Goal: Task Accomplishment & Management: Complete application form

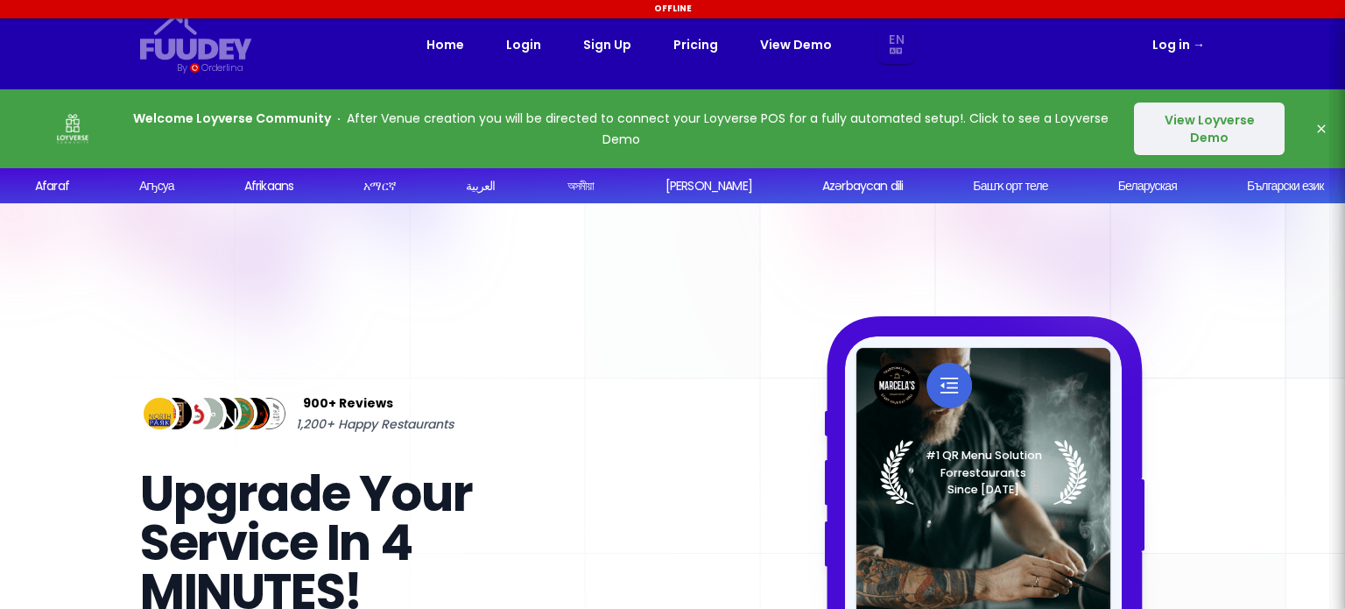
select select "en"
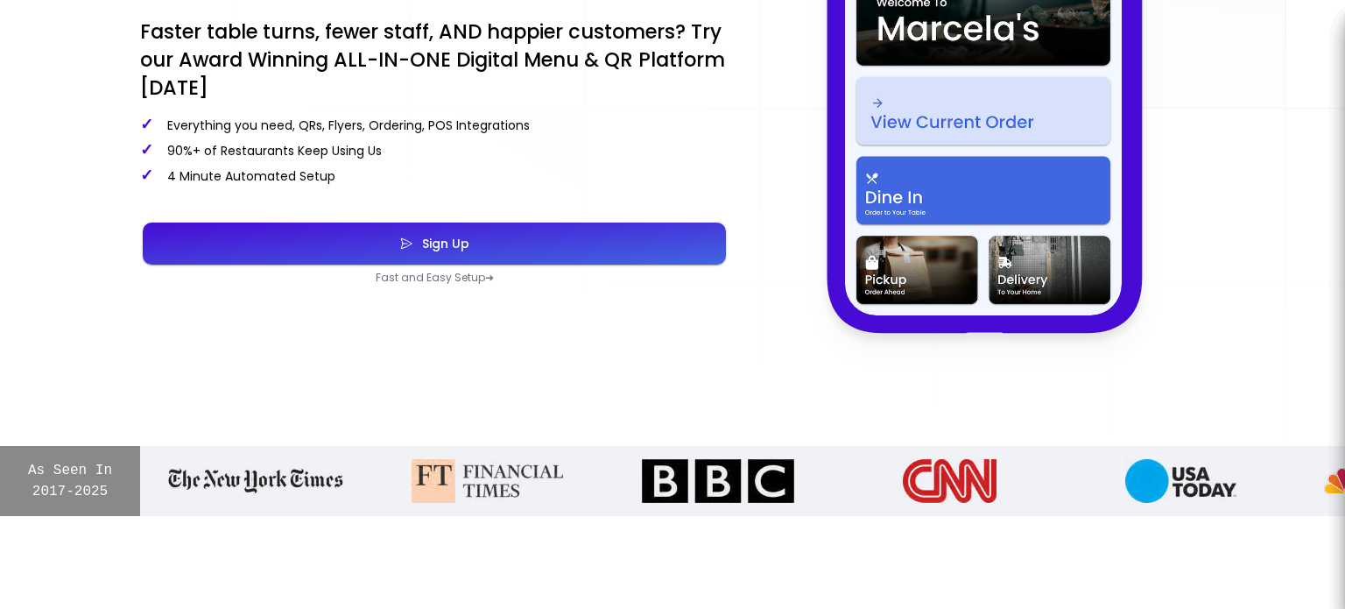
scroll to position [613, 0]
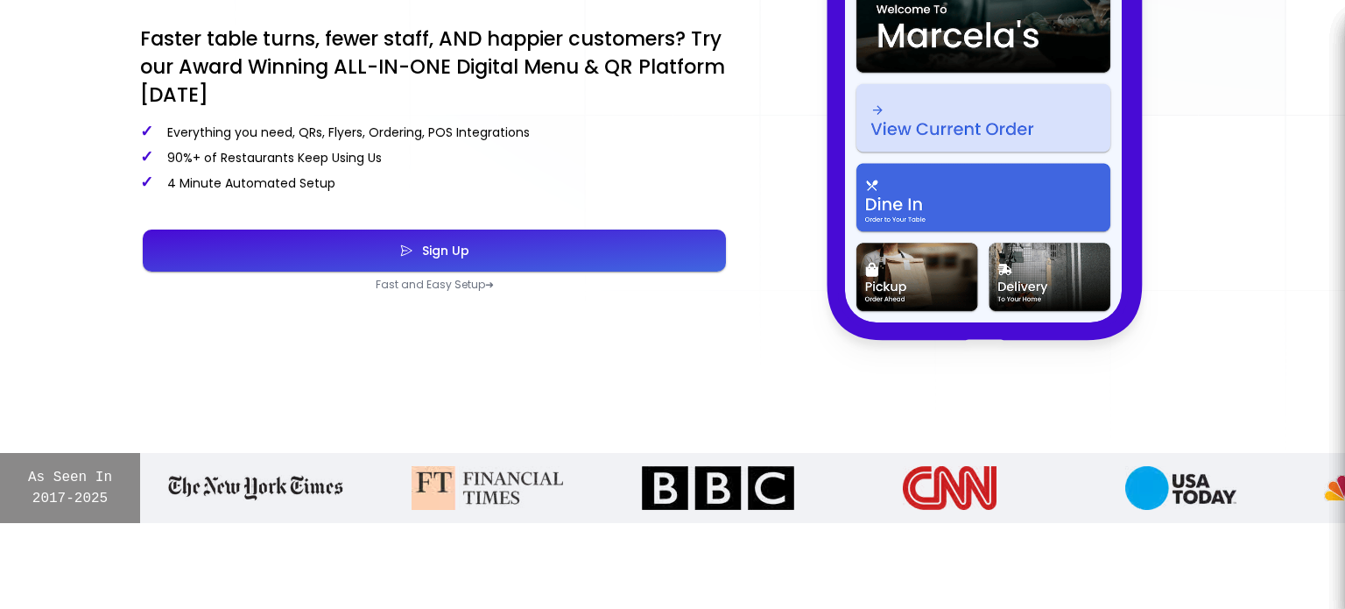
click at [481, 257] on button "Sign Up" at bounding box center [434, 250] width 583 height 42
select select "en"
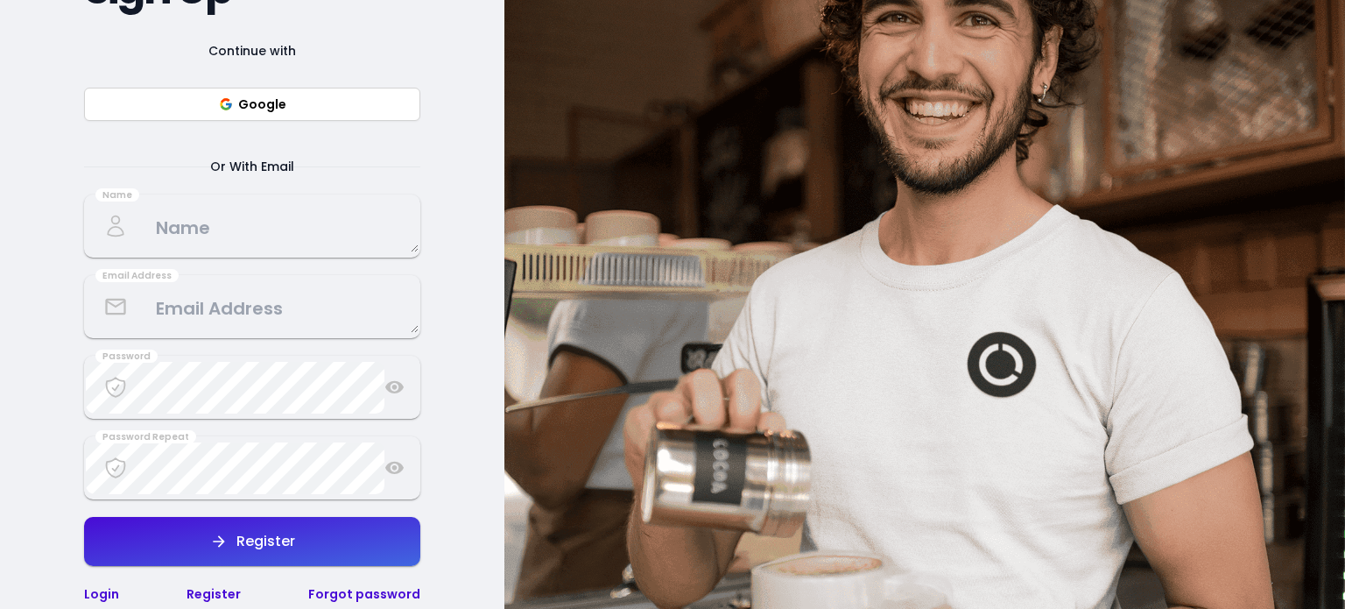
scroll to position [263, 0]
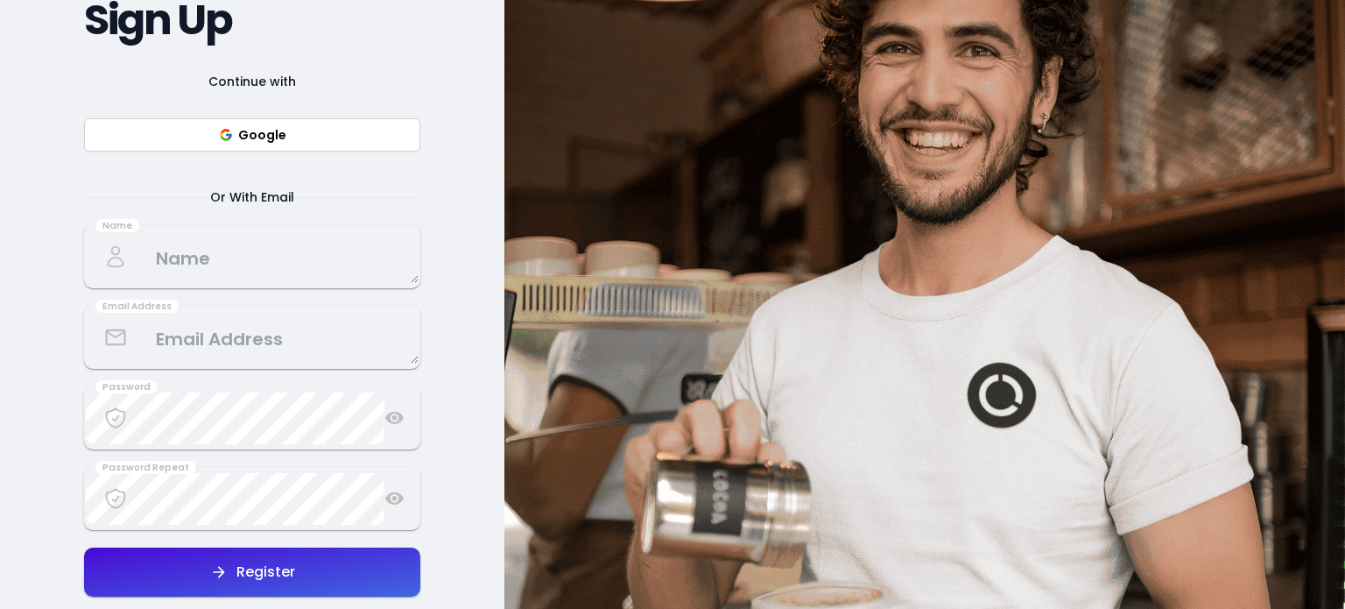
select select "en"
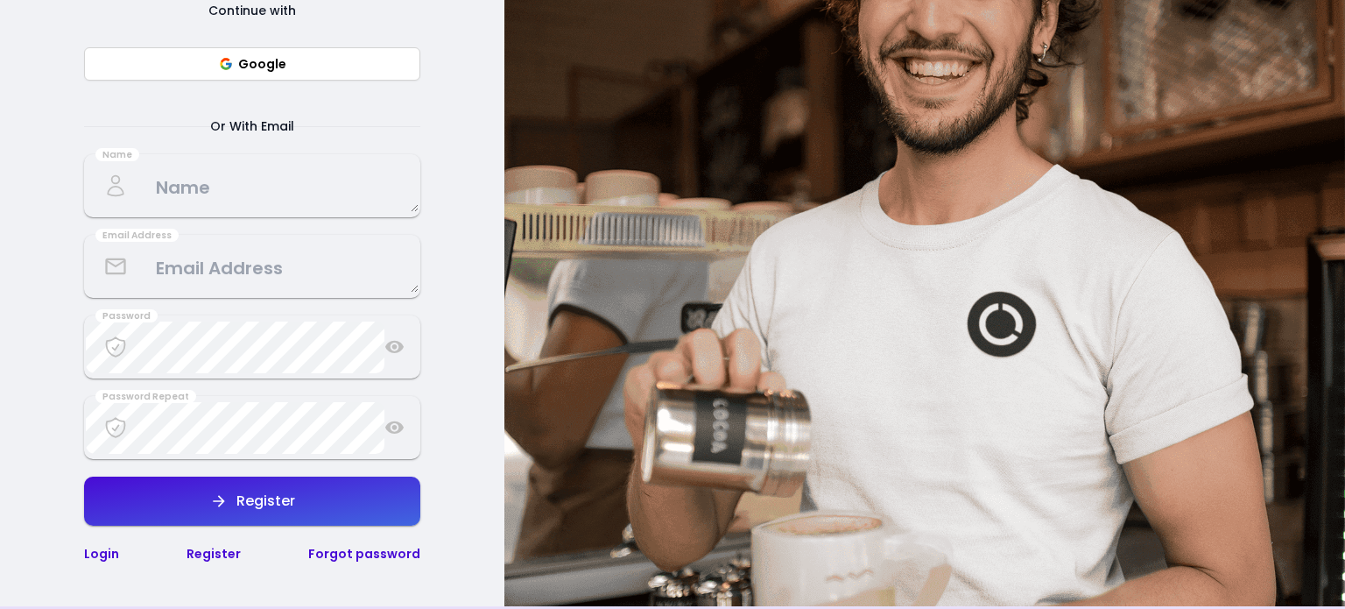
scroll to position [613, 0]
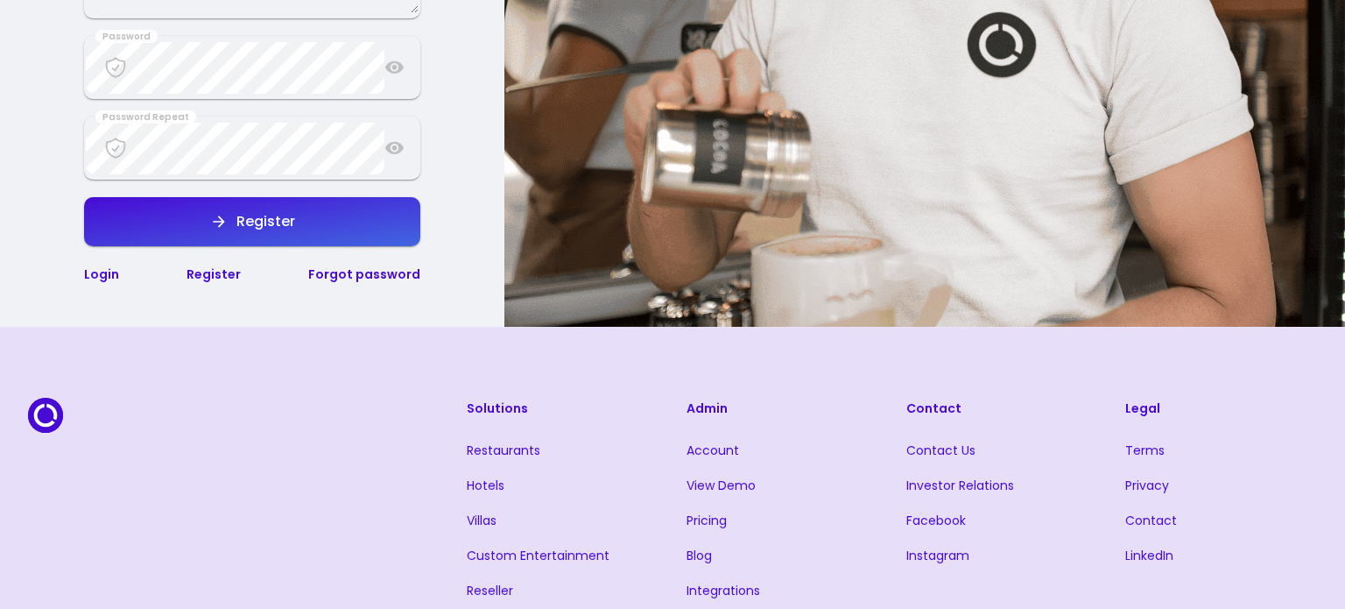
click at [105, 281] on link "Login" at bounding box center [101, 274] width 35 height 18
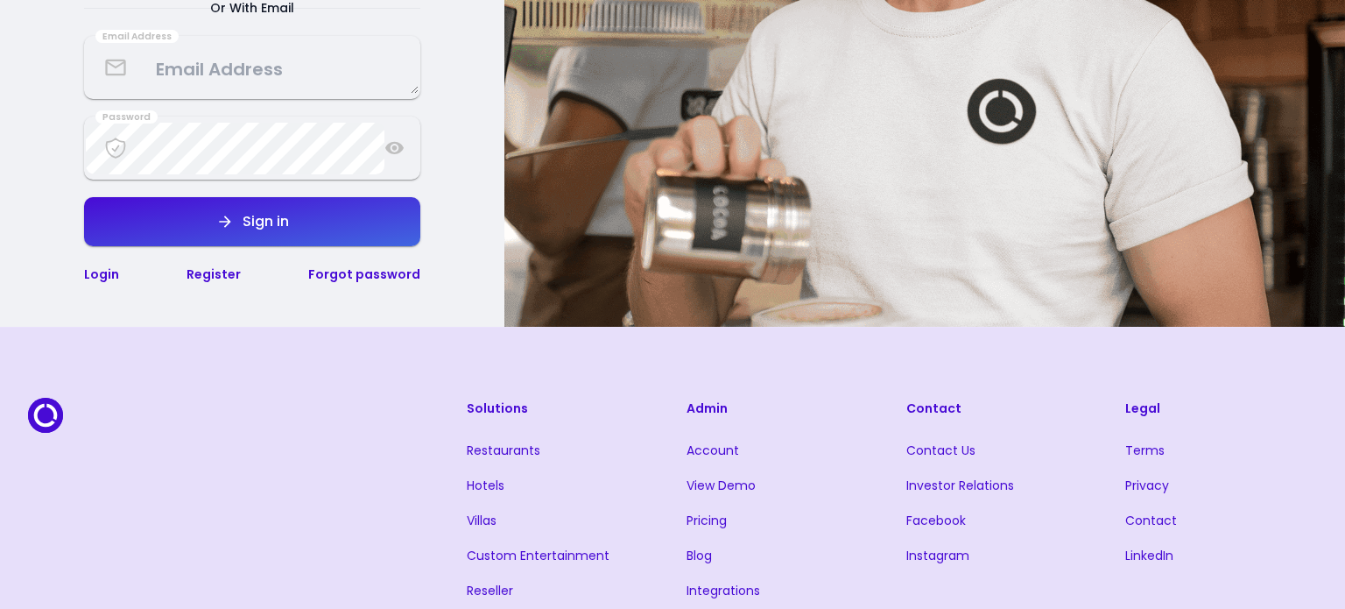
scroll to position [473, 0]
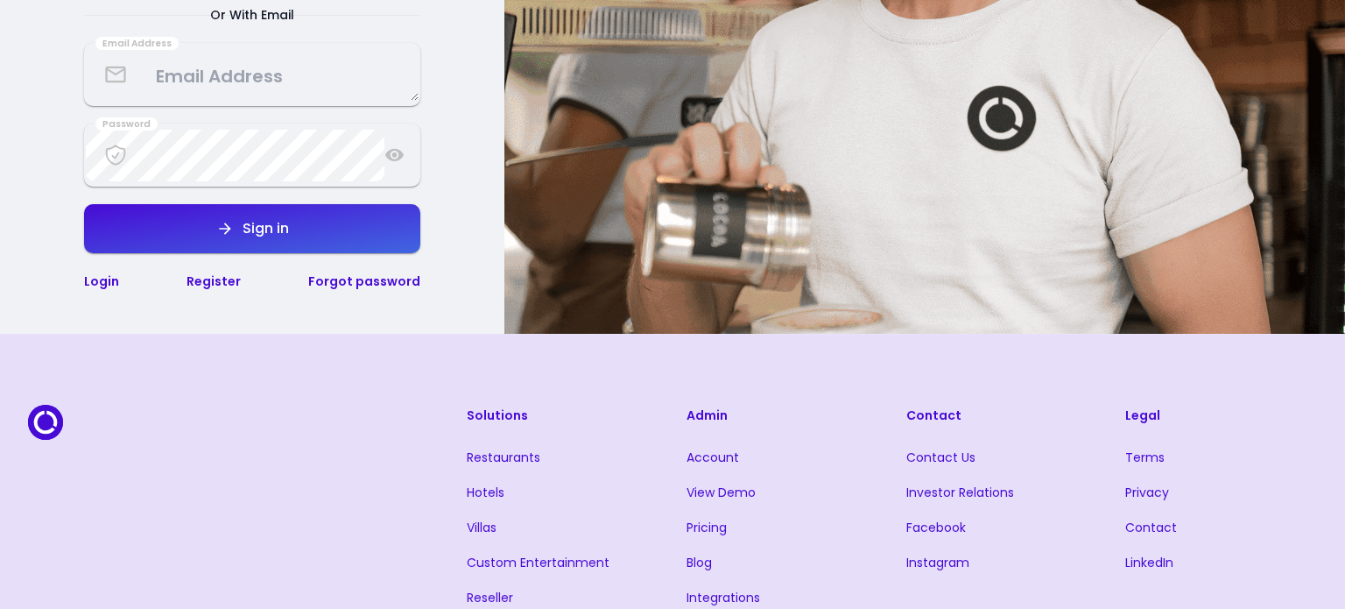
click at [194, 290] on div "Register" at bounding box center [214, 281] width 54 height 21
click at [208, 288] on link "Register" at bounding box center [214, 281] width 54 height 18
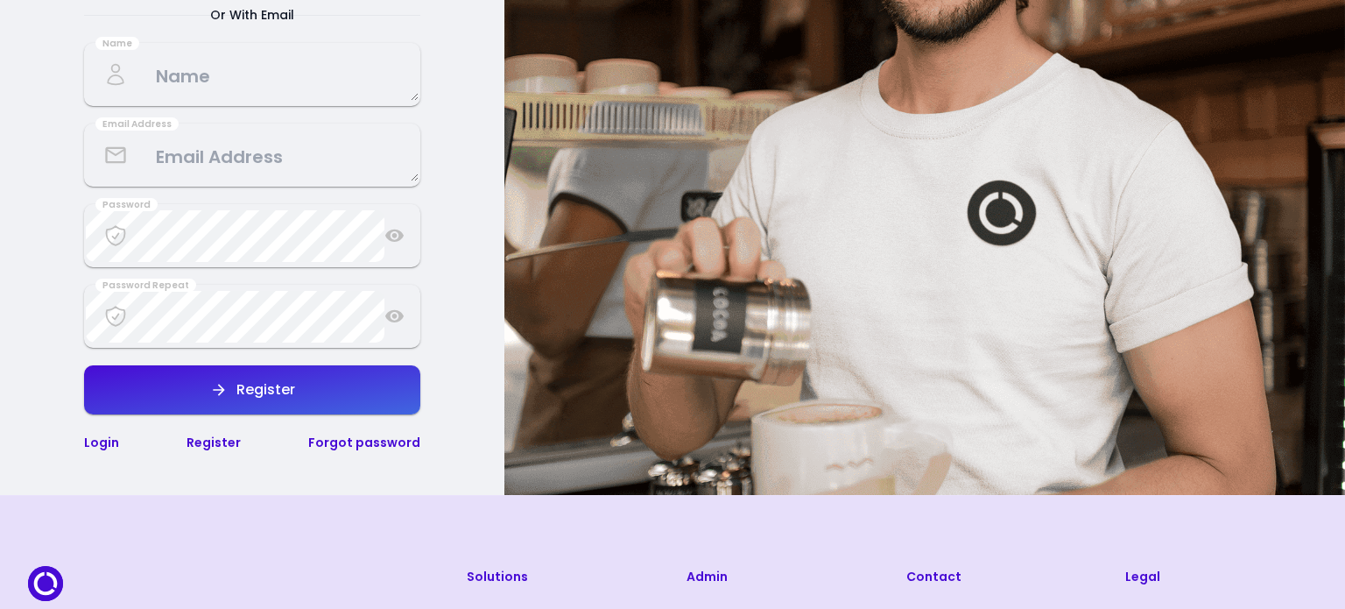
click at [232, 78] on textarea at bounding box center [252, 75] width 333 height 52
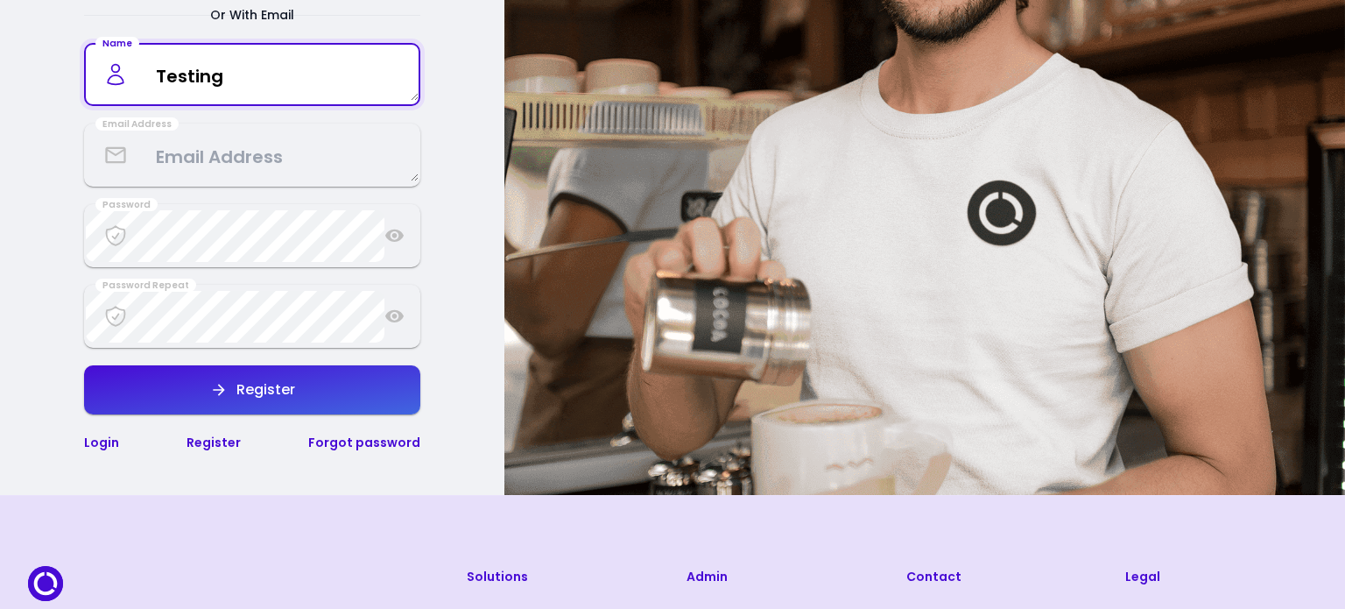
type textarea "Testing"
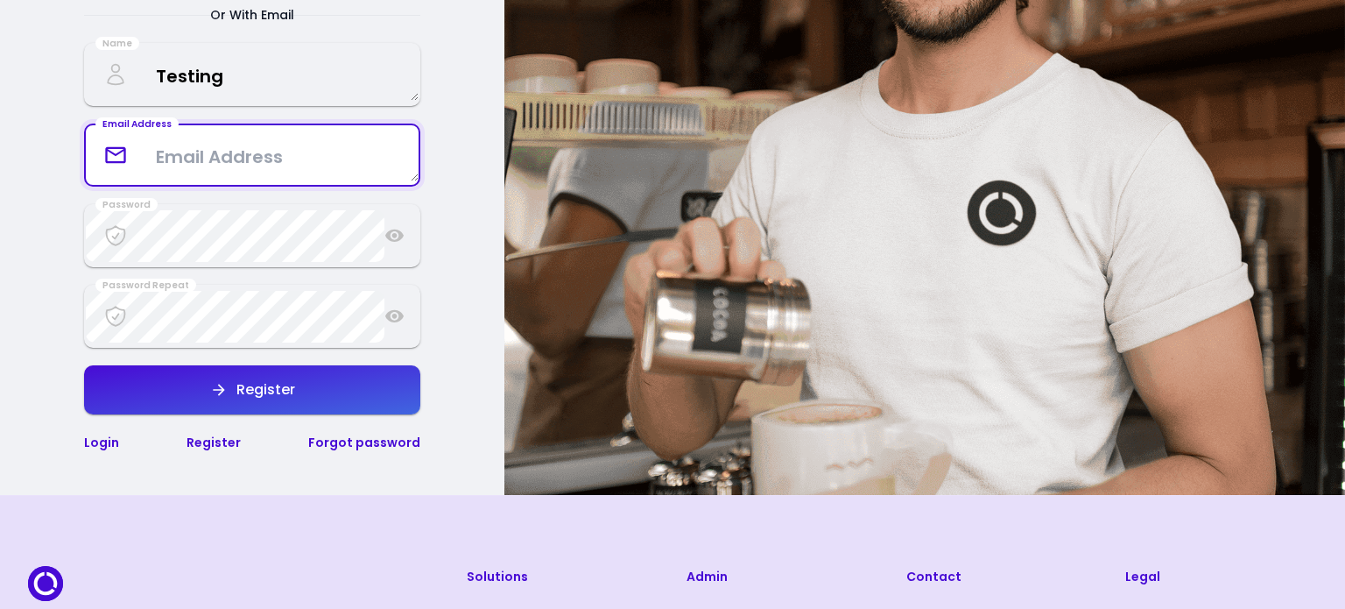
click at [155, 157] on textarea at bounding box center [252, 156] width 333 height 52
type textarea "[EMAIL_ADDRESS][DOMAIN_NAME]"
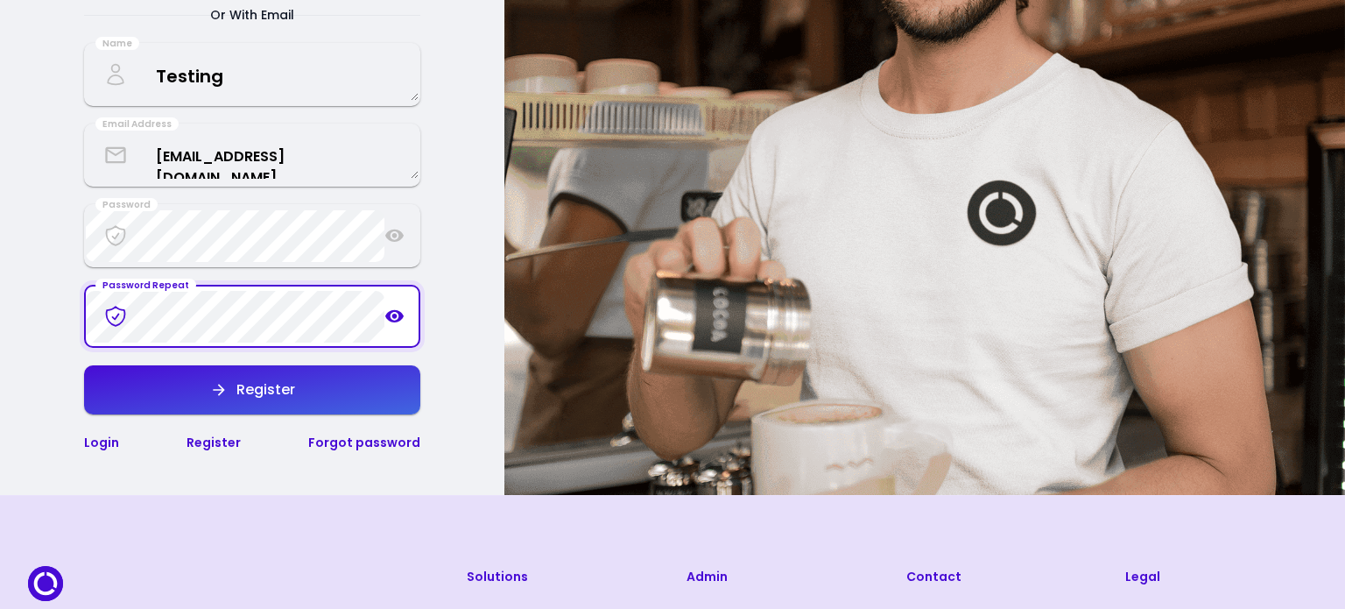
click at [321, 385] on button "Register" at bounding box center [252, 389] width 336 height 49
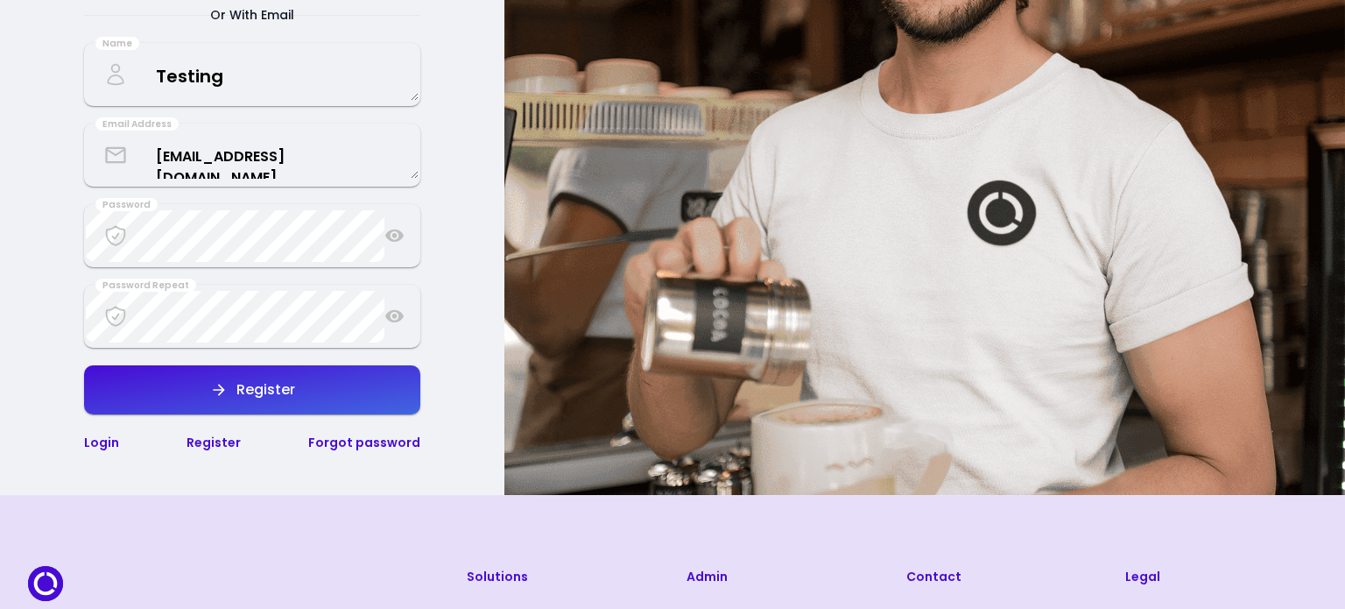
select select "en"
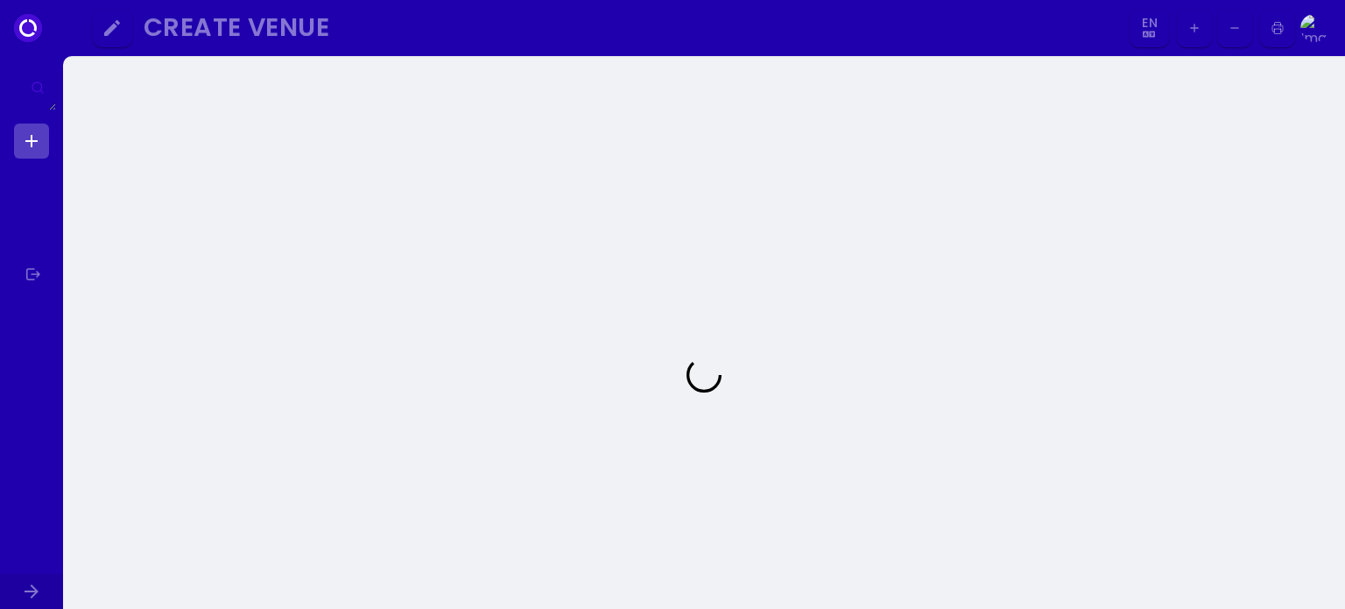
select select "en"
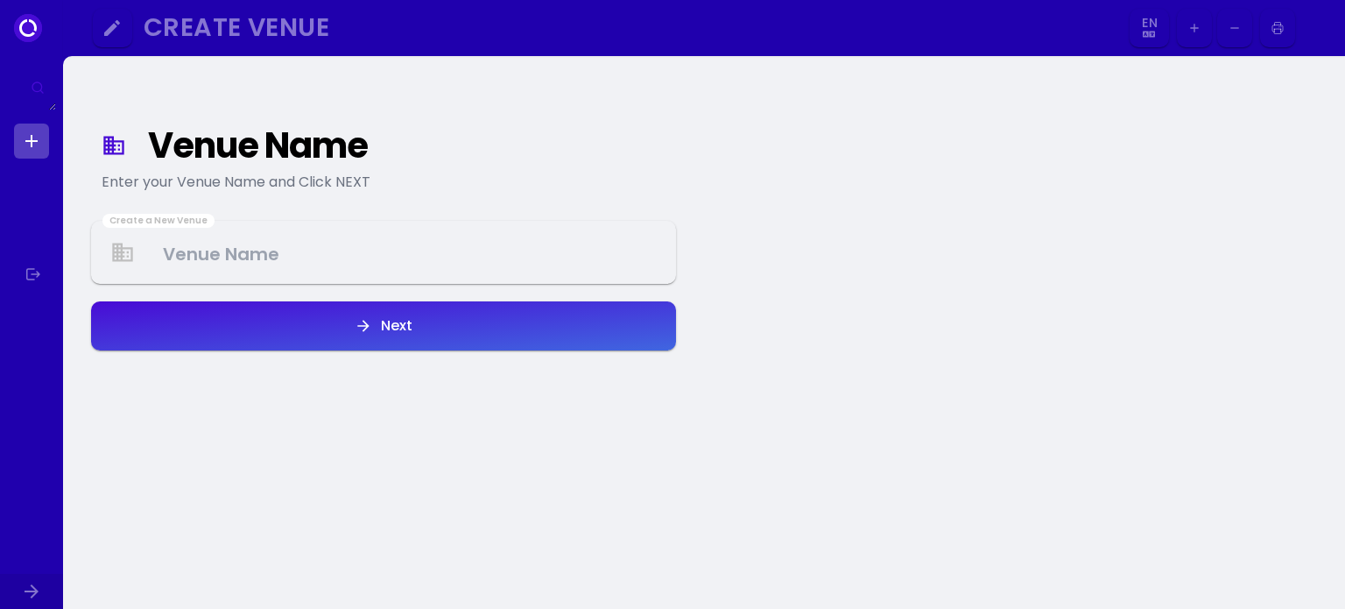
select select "en"
click at [277, 255] on Venue at bounding box center [384, 253] width 582 height 52
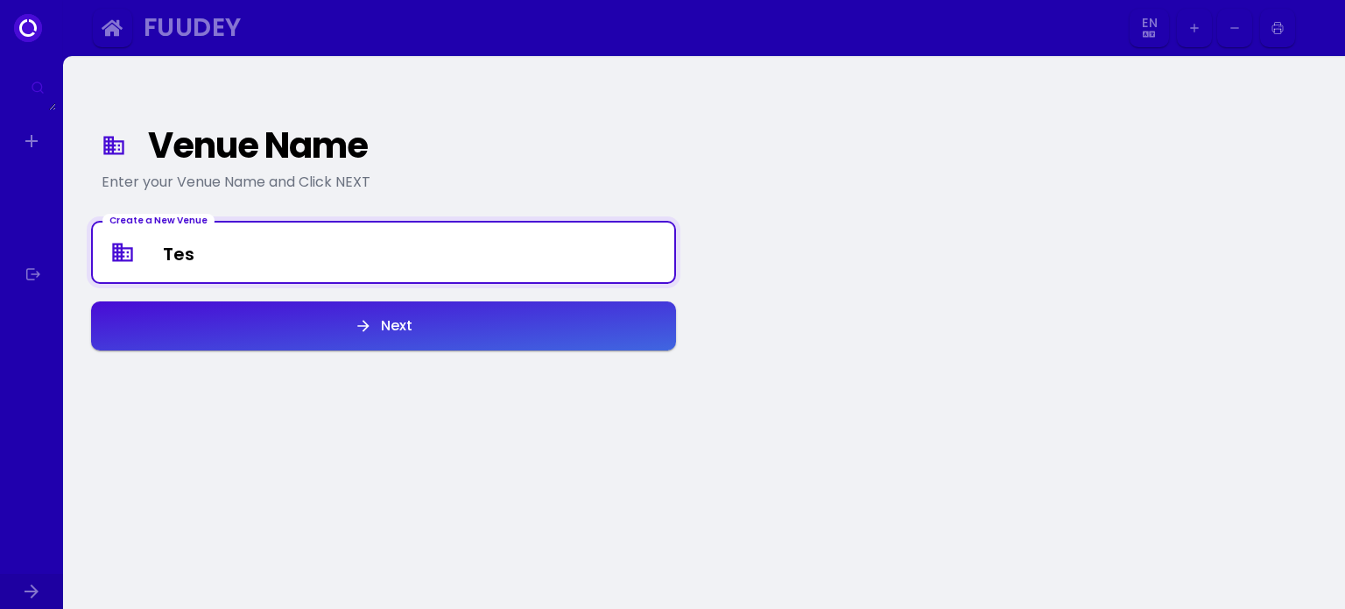
type Venue "Tes"
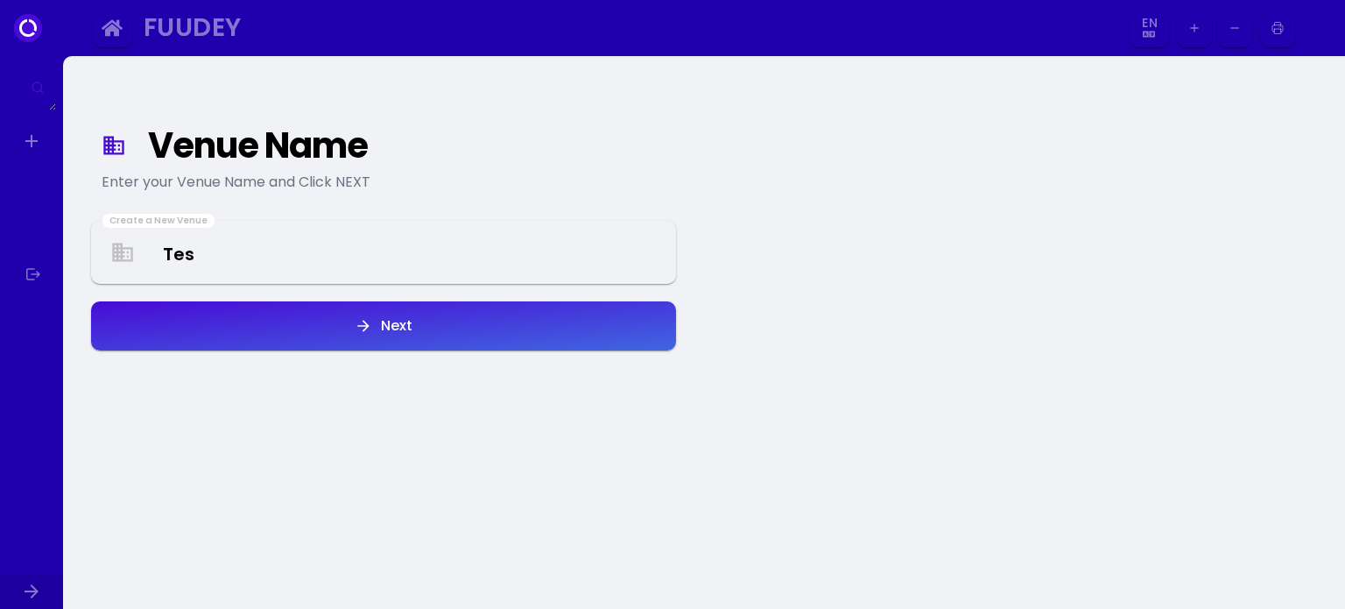
select select "en"
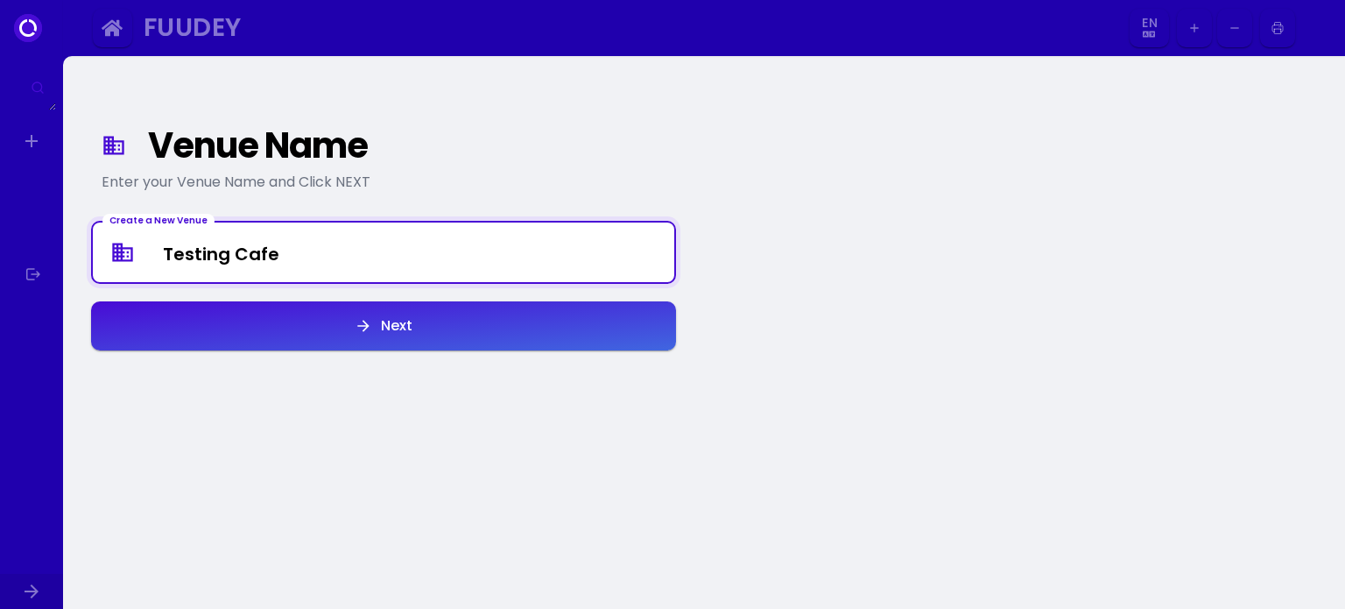
type Venue "Testing Cafe"
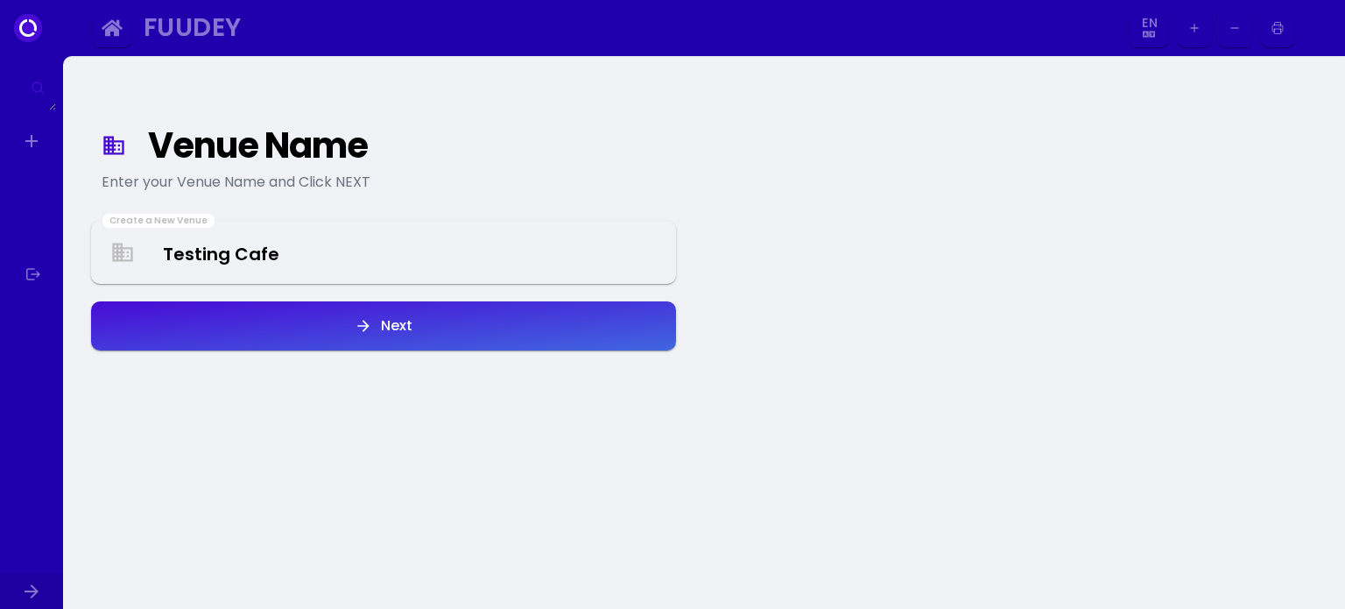
click at [471, 330] on button "Next" at bounding box center [383, 325] width 585 height 49
select select "en"
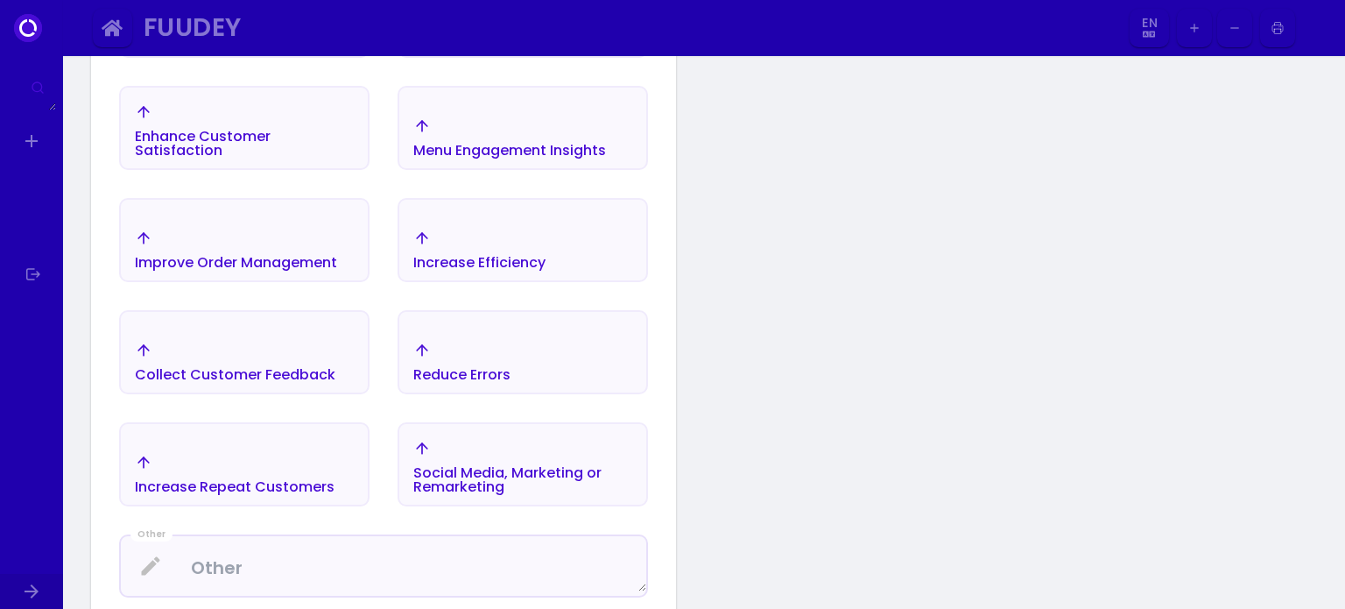
scroll to position [466, 0]
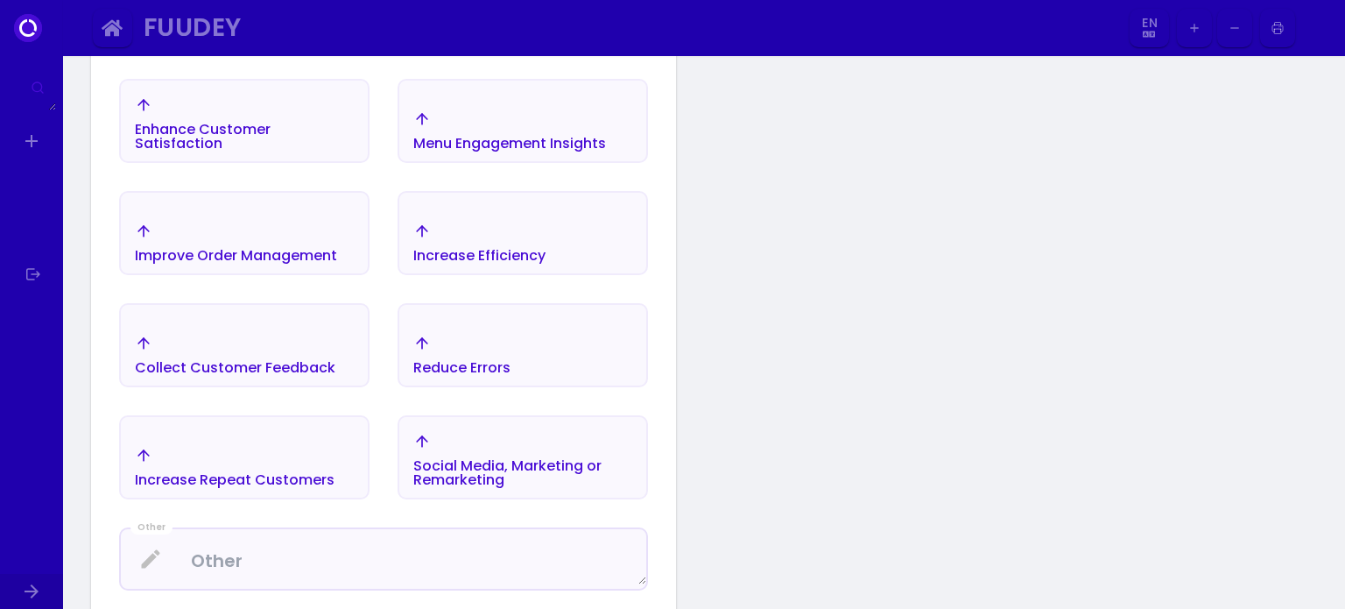
click at [304, 249] on div "Improve Order Management" at bounding box center [236, 256] width 202 height 14
click at [476, 361] on div "Reduce Errors" at bounding box center [461, 368] width 97 height 14
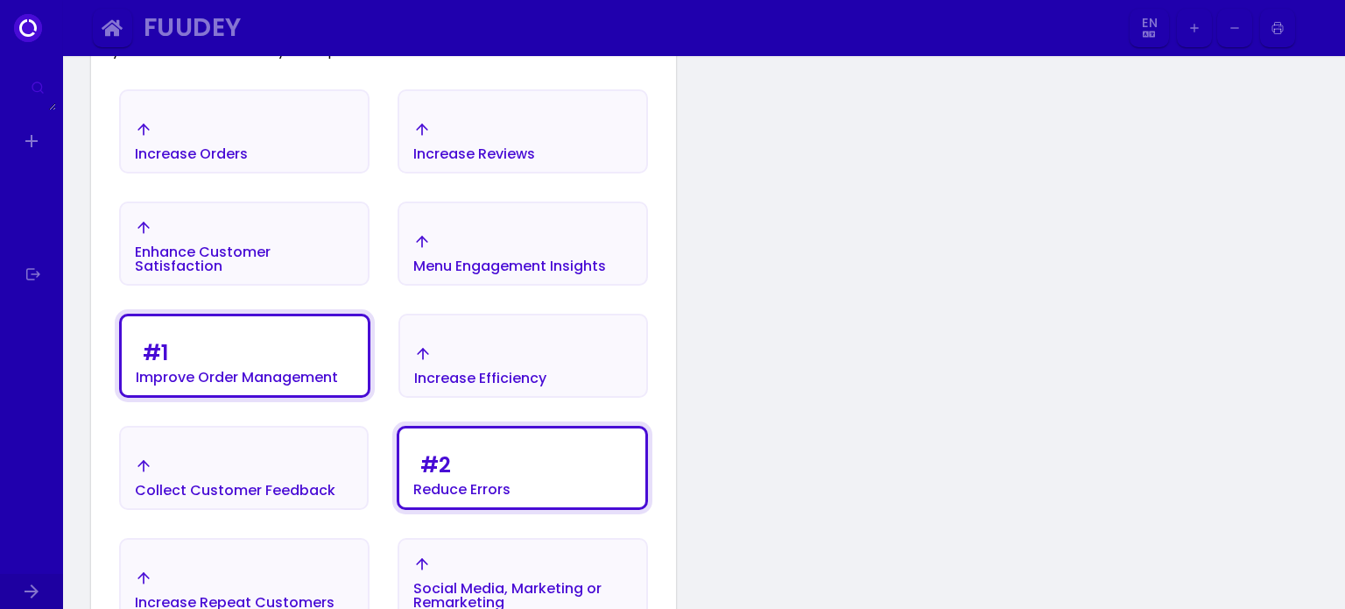
scroll to position [291, 0]
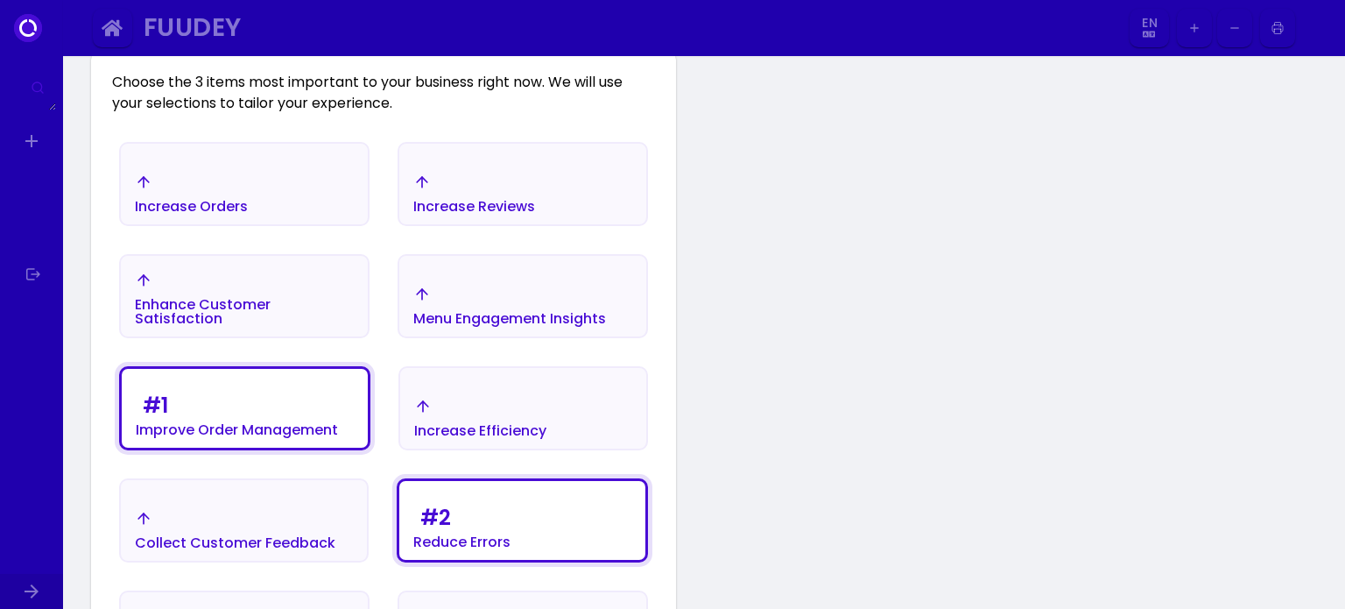
click at [512, 302] on div "Menu Engagement Insights" at bounding box center [509, 306] width 193 height 40
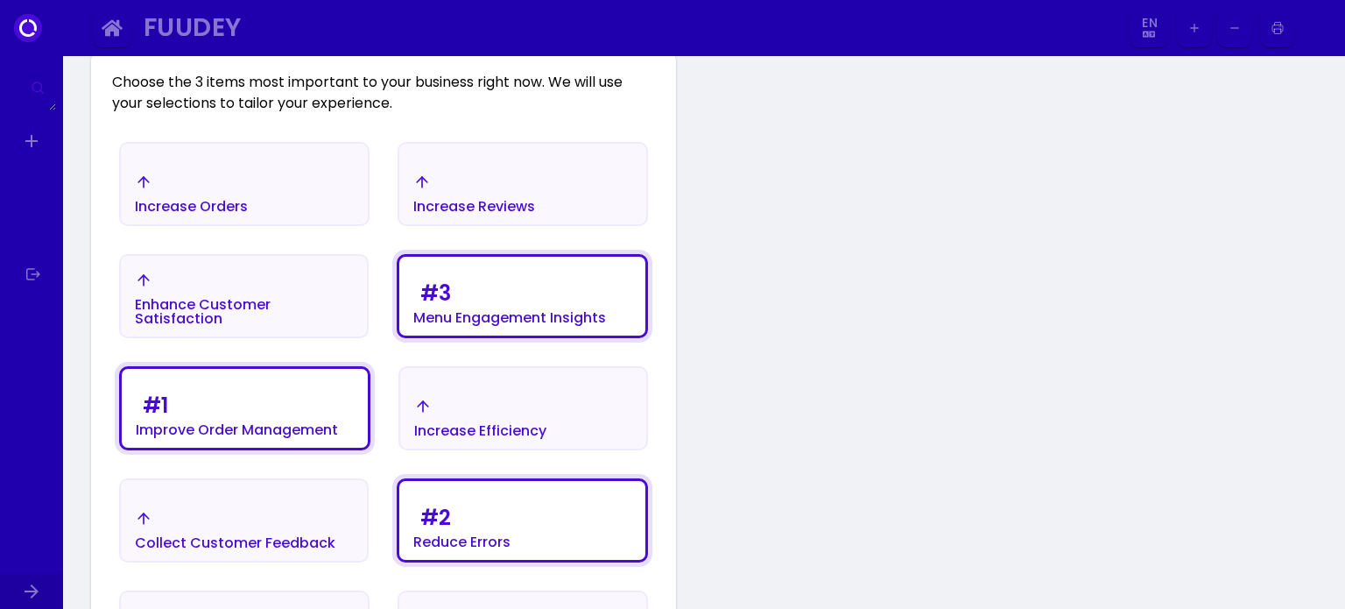
click at [273, 189] on div "Increase Orders" at bounding box center [244, 193] width 247 height 61
click at [266, 180] on div "Increase Orders" at bounding box center [244, 193] width 247 height 61
click at [459, 301] on div "# 3 Menu Engagement Insights" at bounding box center [509, 300] width 193 height 49
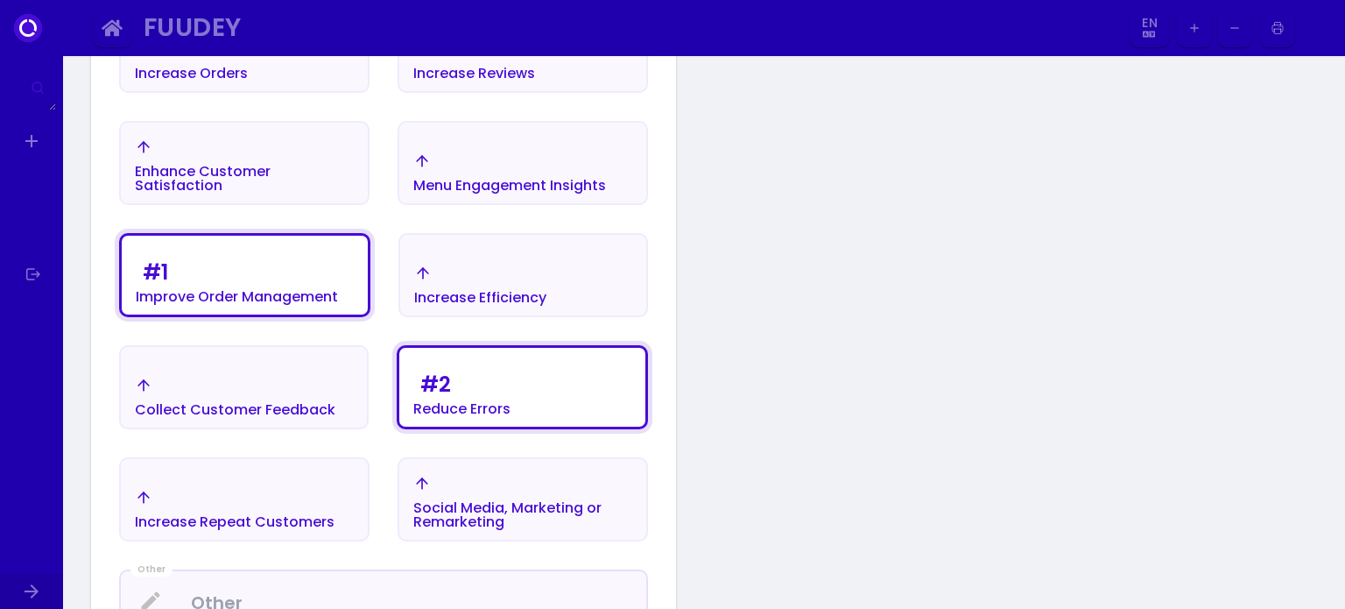
scroll to position [378, 0]
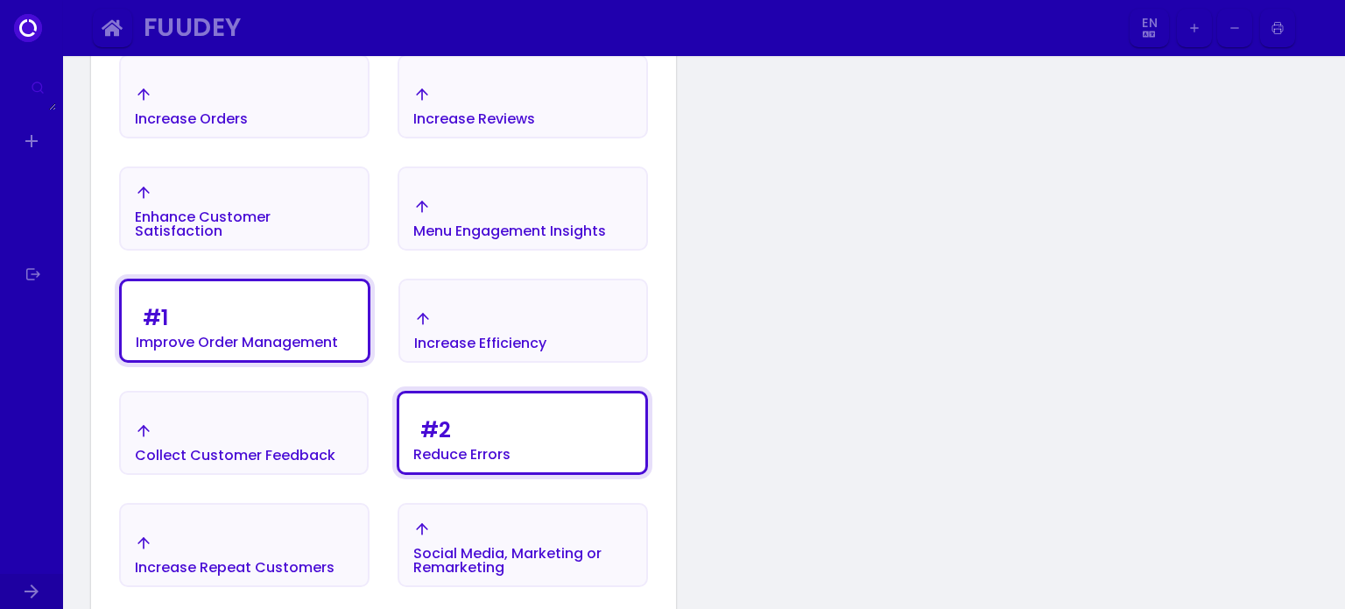
click at [220, 220] on div "Enhance Customer Satisfaction" at bounding box center [244, 224] width 219 height 28
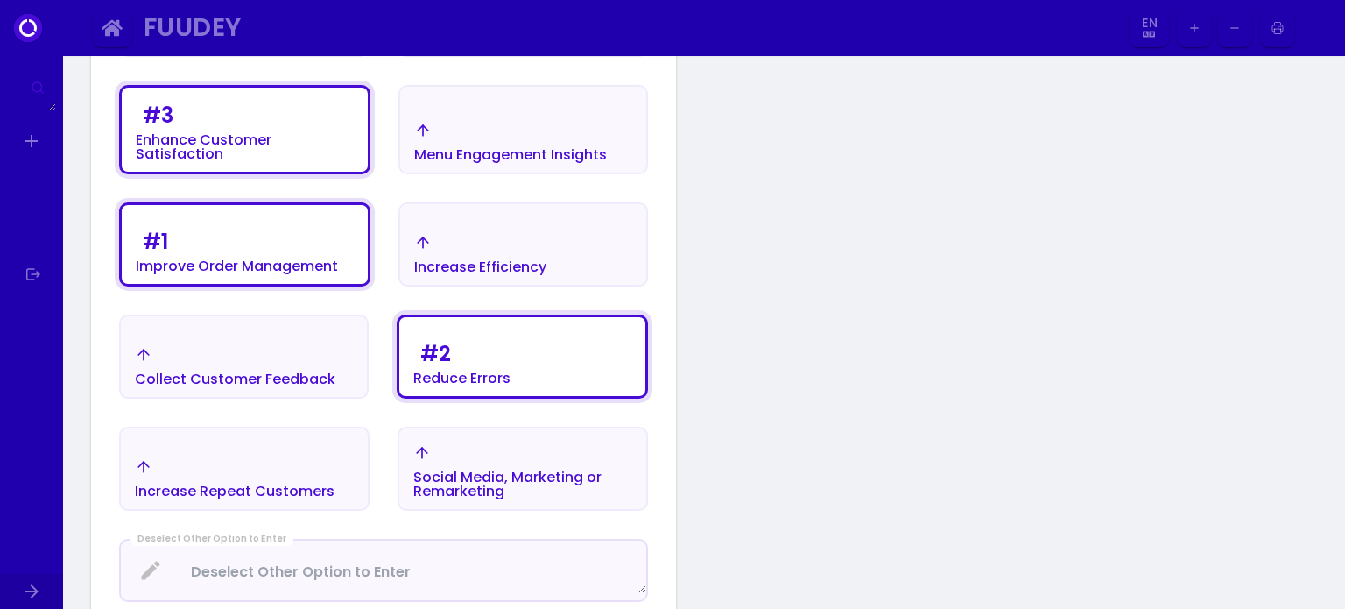
scroll to position [729, 0]
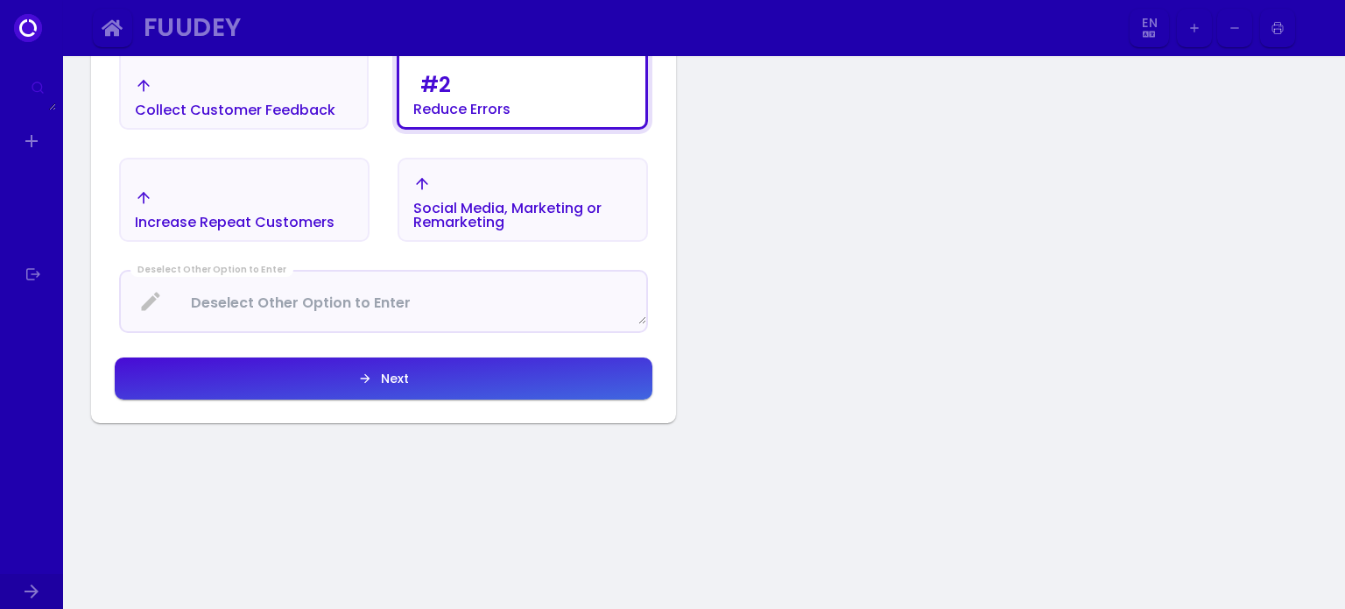
click at [264, 371] on button "Next" at bounding box center [384, 378] width 538 height 42
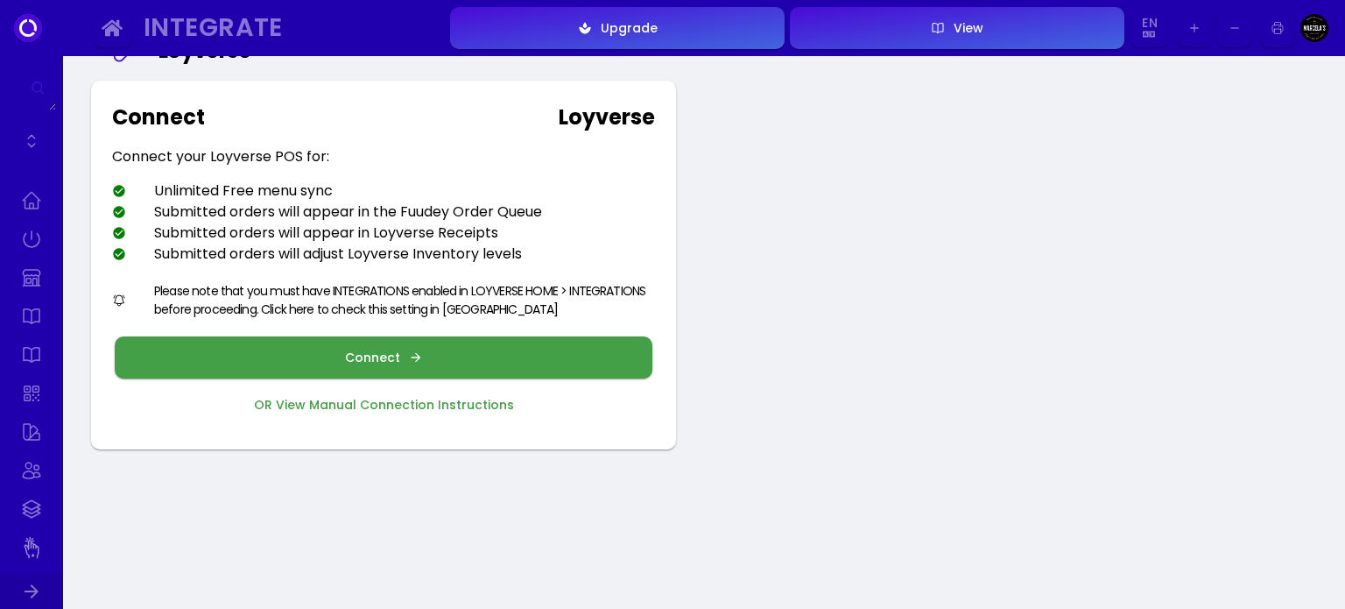
scroll to position [88, 0]
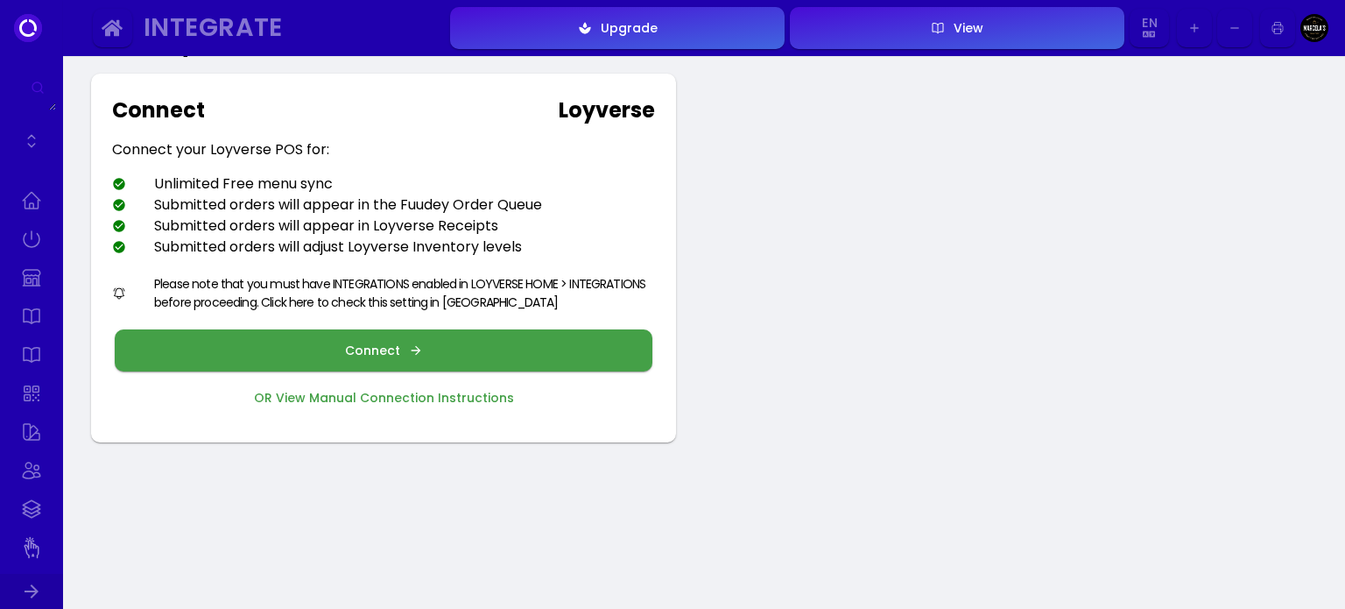
click at [438, 350] on button "Connect" at bounding box center [384, 350] width 538 height 42
